Goal: Task Accomplishment & Management: Use online tool/utility

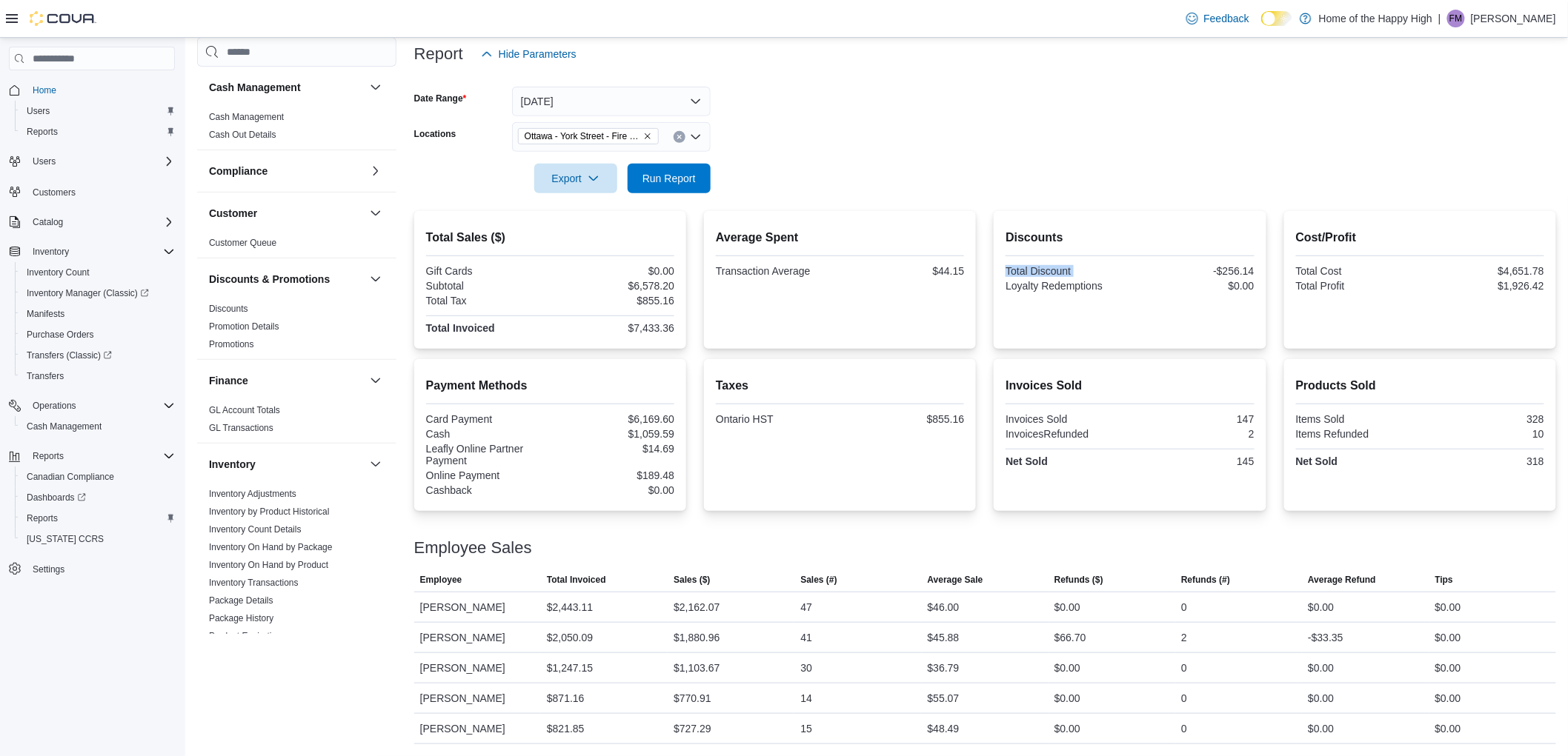
scroll to position [181, 0]
click at [663, 175] on span "Run Report" at bounding box center [669, 177] width 54 height 14
click at [669, 170] on span "Run Report" at bounding box center [669, 177] width 65 height 30
click at [672, 183] on span "Run Report" at bounding box center [669, 177] width 54 height 14
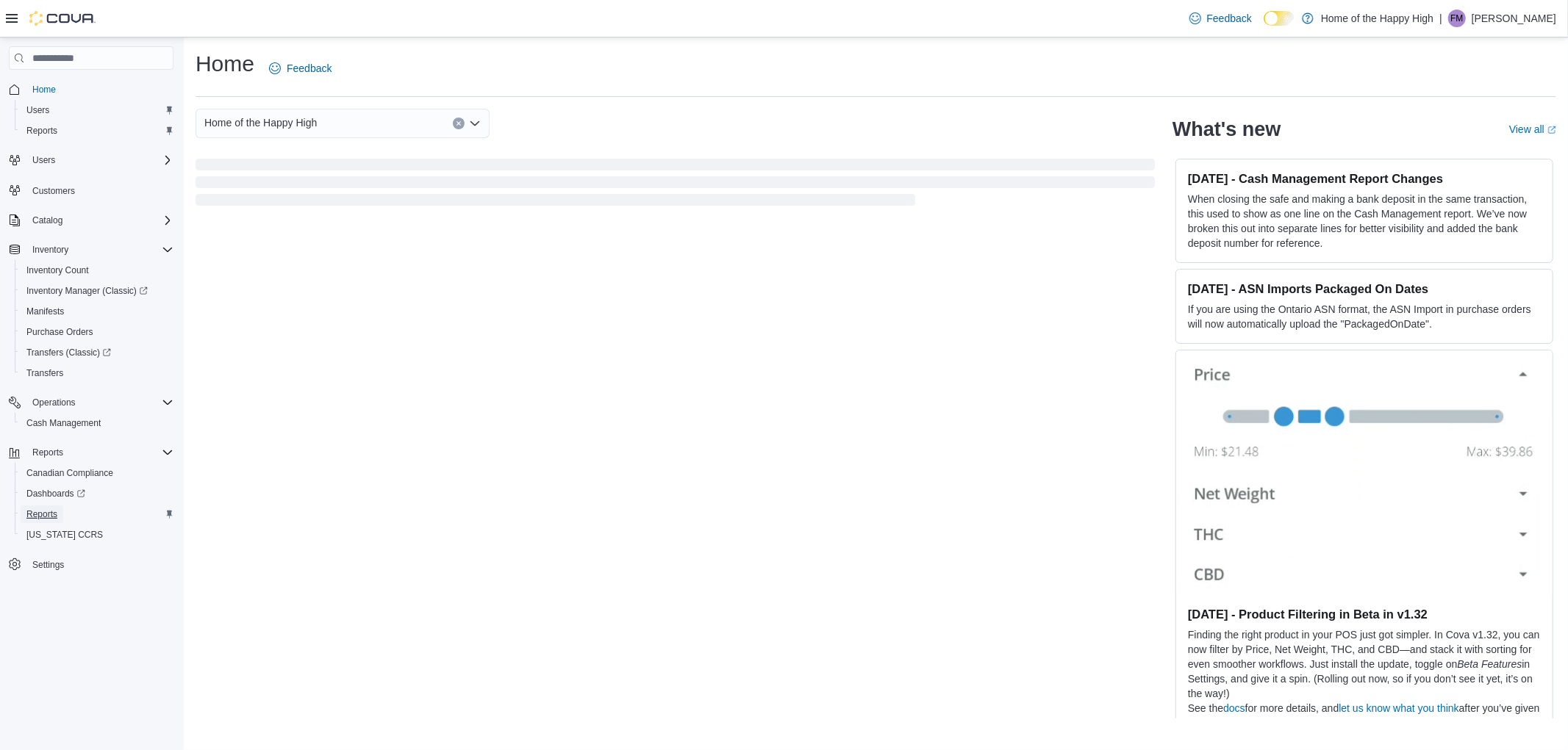
click at [41, 511] on span "Reports" at bounding box center [42, 514] width 31 height 11
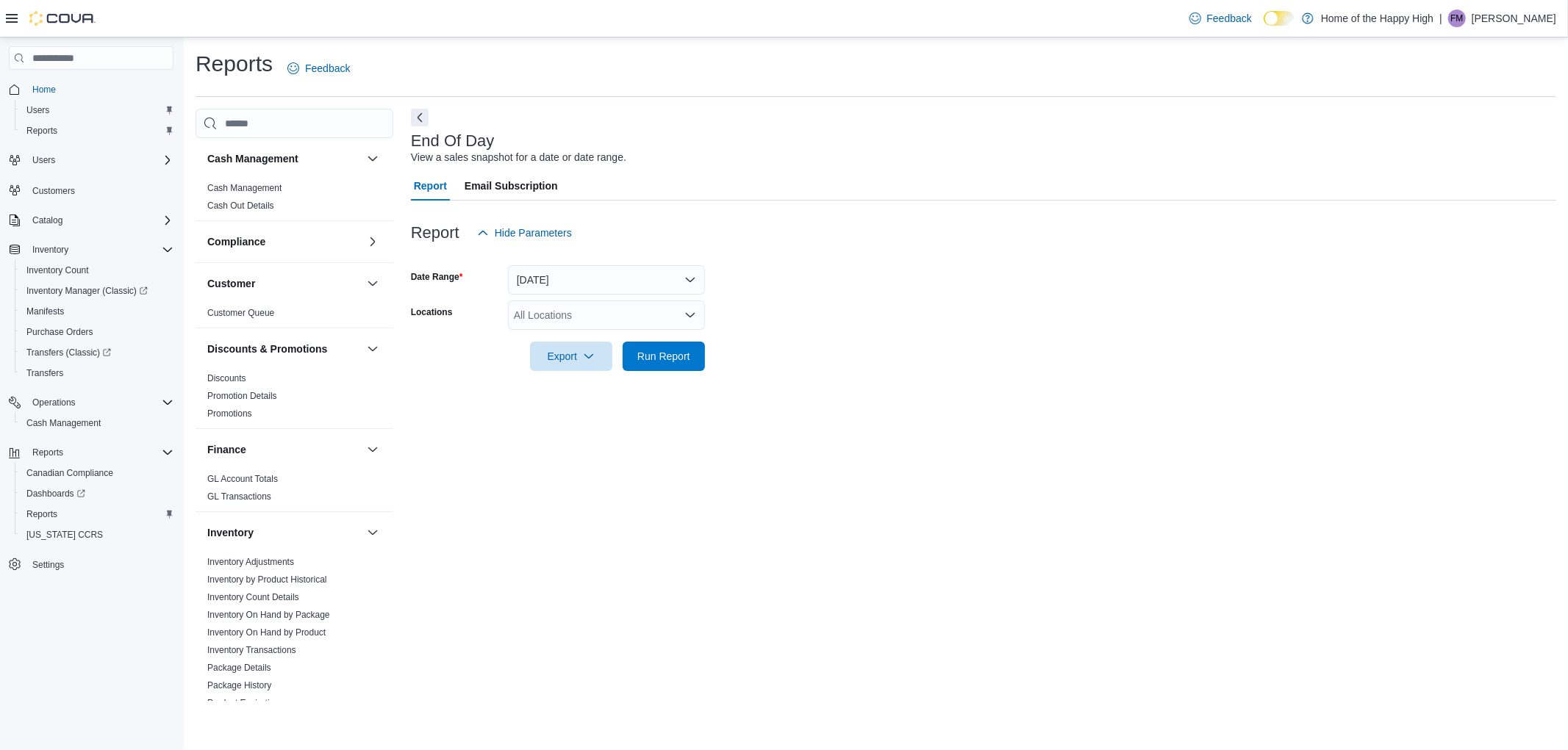
click at [593, 310] on div "All Locations" at bounding box center [606, 315] width 197 height 29
type input "******"
click at [642, 370] on button "Ottawa - York Street - Fire & Flower" at bounding box center [606, 361] width 197 height 21
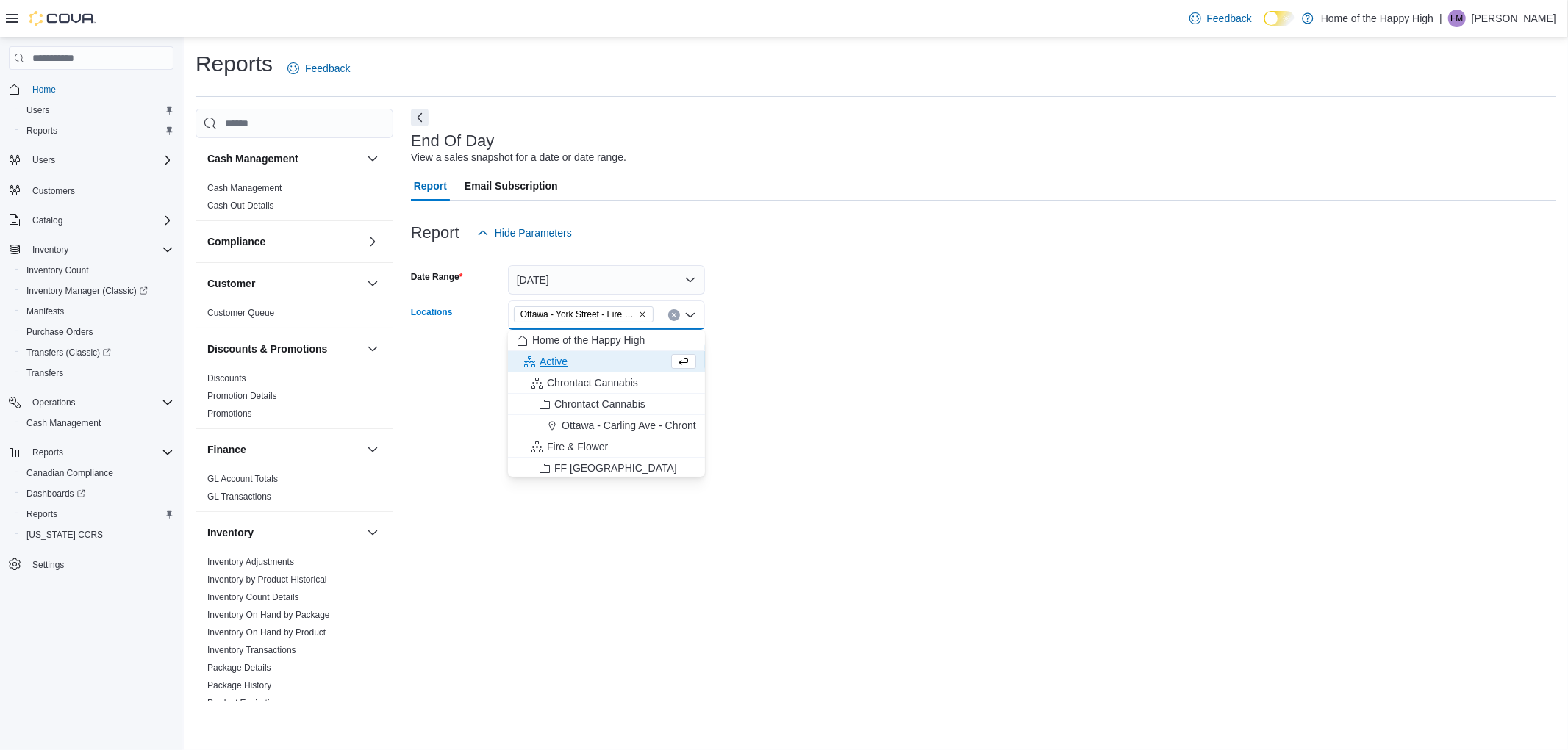
click at [770, 350] on form "Date Range Today Locations Ottawa - York Street - Fire & Flower Combo box. Sele…" at bounding box center [983, 309] width 1145 height 123
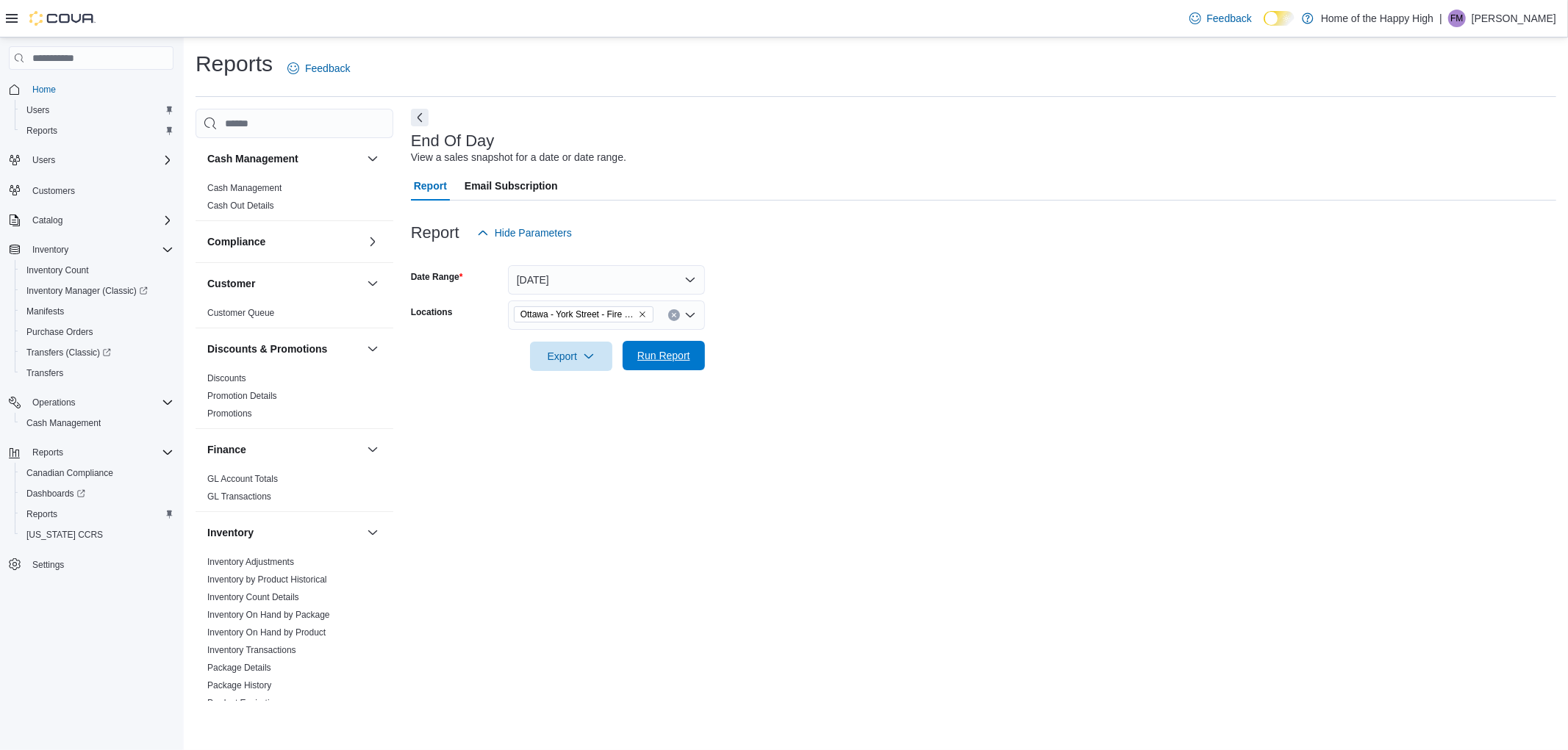
click at [678, 361] on span "Run Report" at bounding box center [664, 355] width 53 height 14
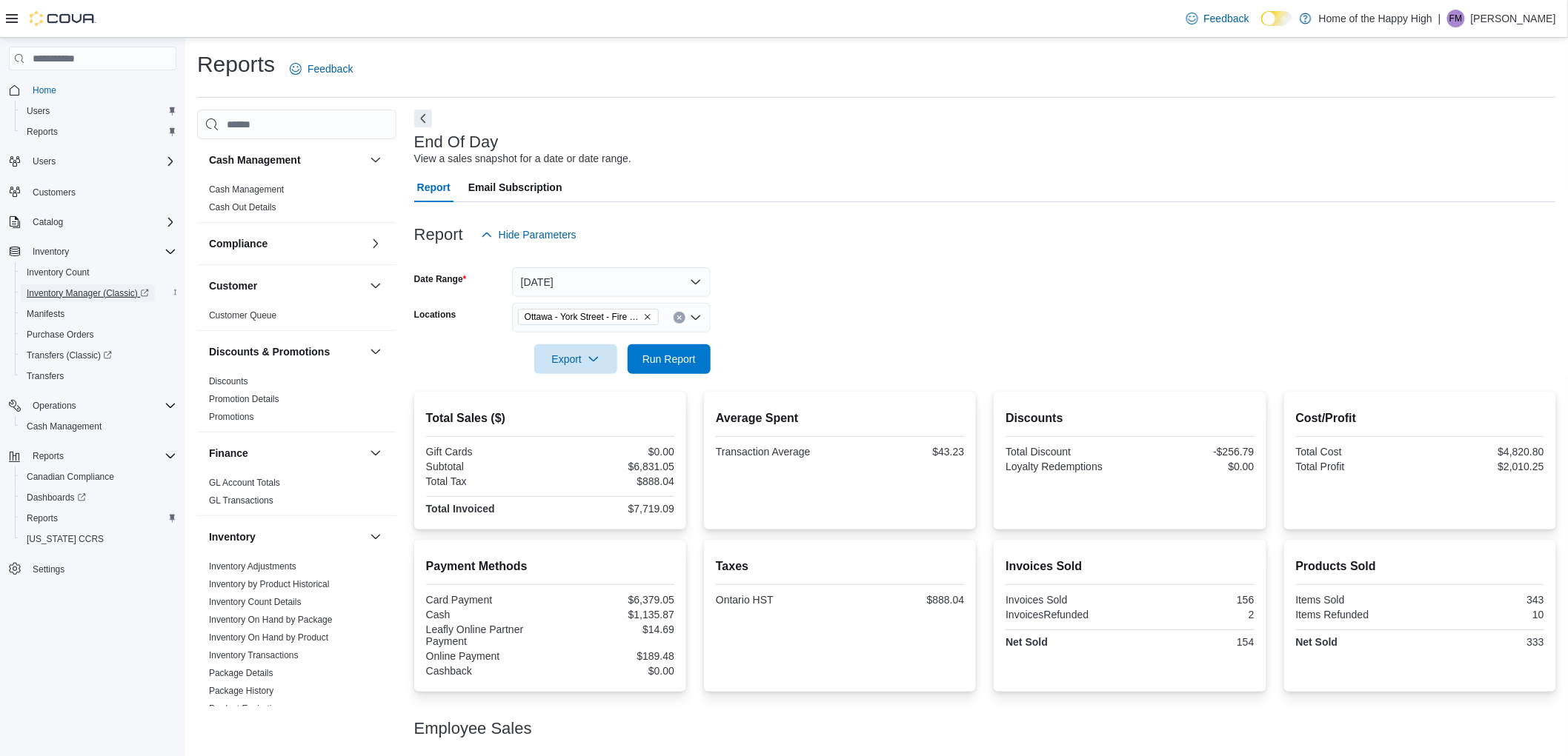
click at [100, 292] on span "Inventory Manager (Classic)" at bounding box center [88, 293] width 122 height 11
